Goal: Task Accomplishment & Management: Manage account settings

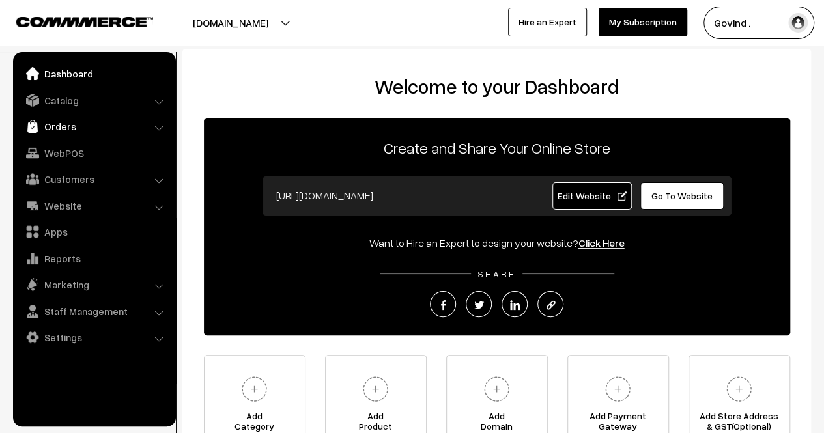
drag, startPoint x: 0, startPoint y: 0, endPoint x: 78, endPoint y: 121, distance: 144.2
click at [78, 121] on link "Orders" at bounding box center [93, 126] width 155 height 23
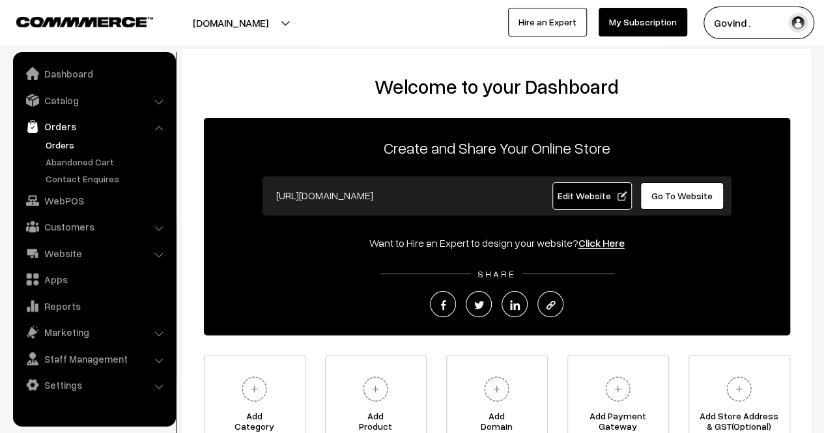
click at [63, 145] on link "Orders" at bounding box center [106, 145] width 129 height 14
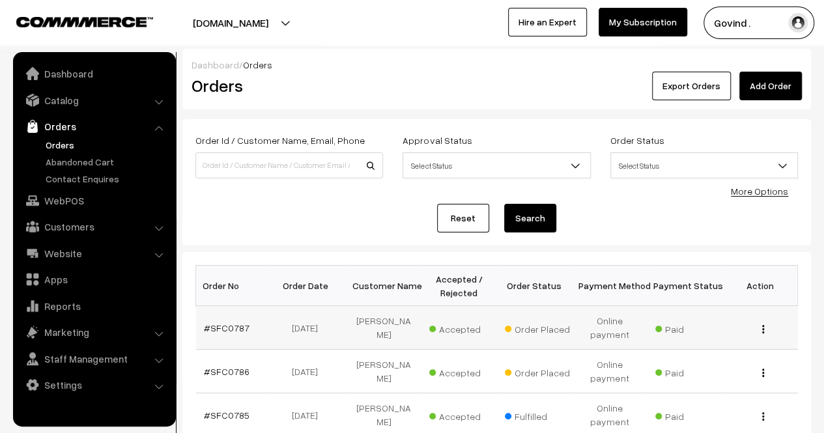
click at [763, 325] on img "button" at bounding box center [763, 329] width 2 height 8
click at [697, 347] on link "View" at bounding box center [705, 348] width 111 height 29
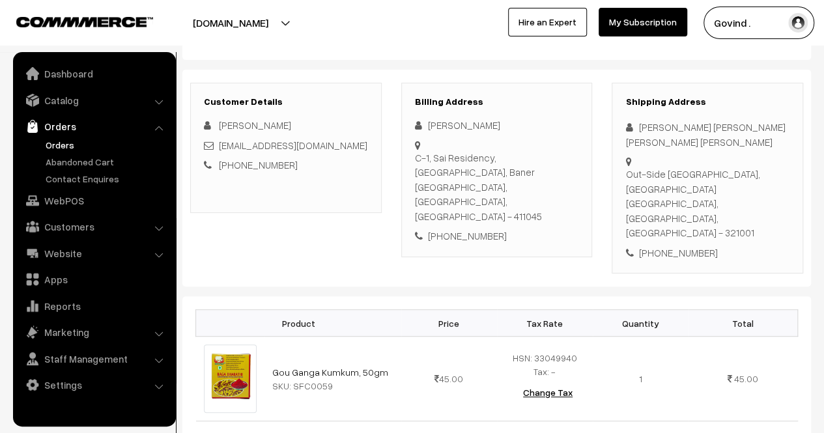
scroll to position [169, 0]
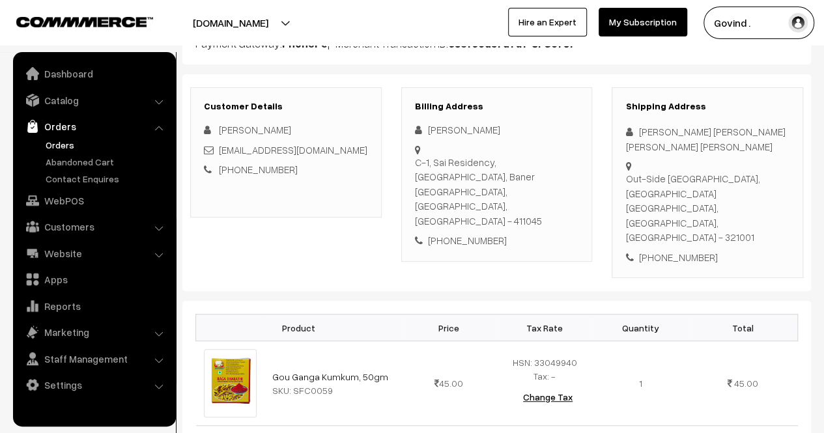
click at [823, 97] on html "Thank you for showing interest. Our team will call you shortly. Close shopforco…" at bounding box center [412, 47] width 824 height 433
